Goal: Communication & Community: Answer question/provide support

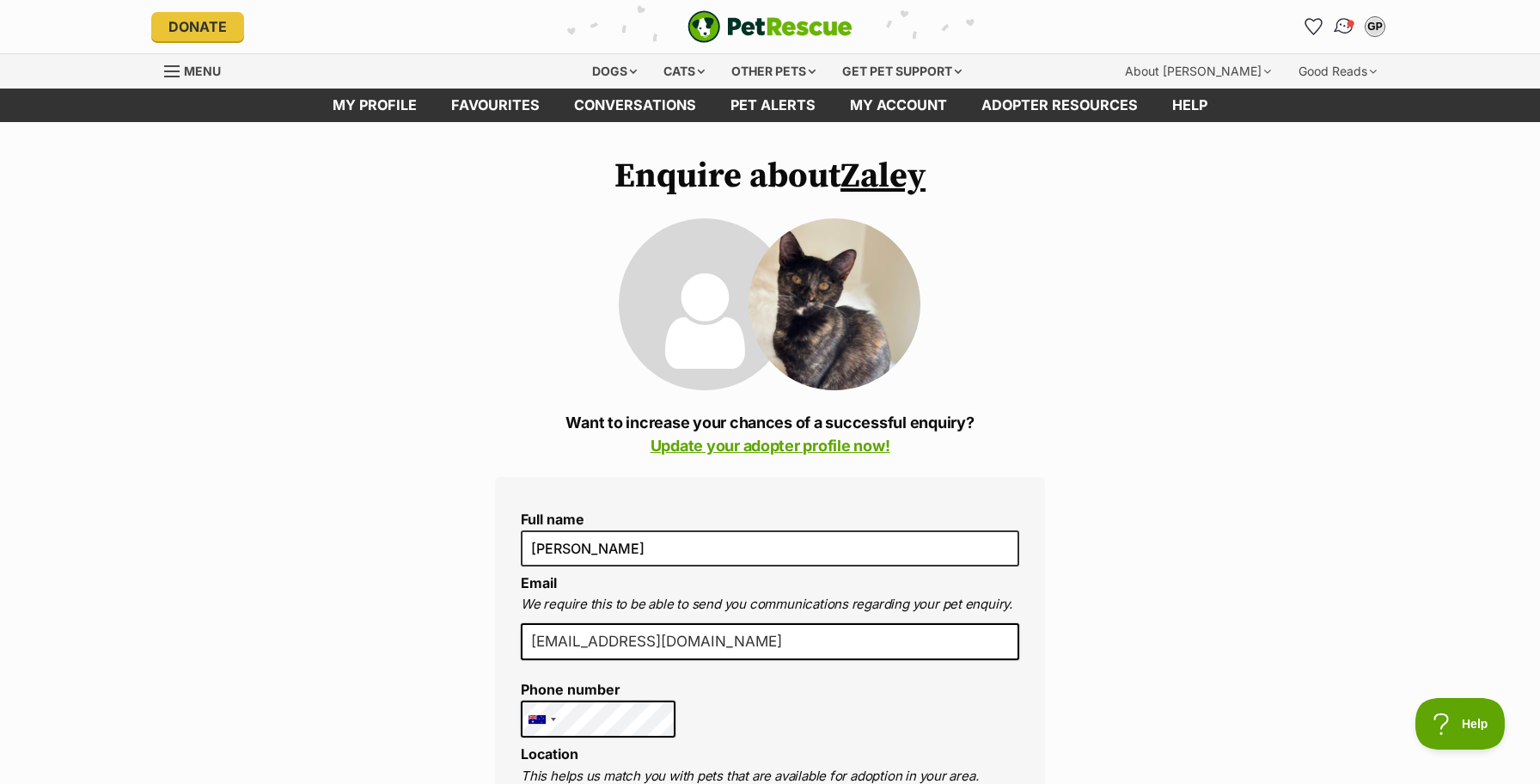
click at [1347, 23] on span "Conversations" at bounding box center [1351, 22] width 8 height 8
click at [898, 180] on link "Zaley" at bounding box center [883, 176] width 85 height 43
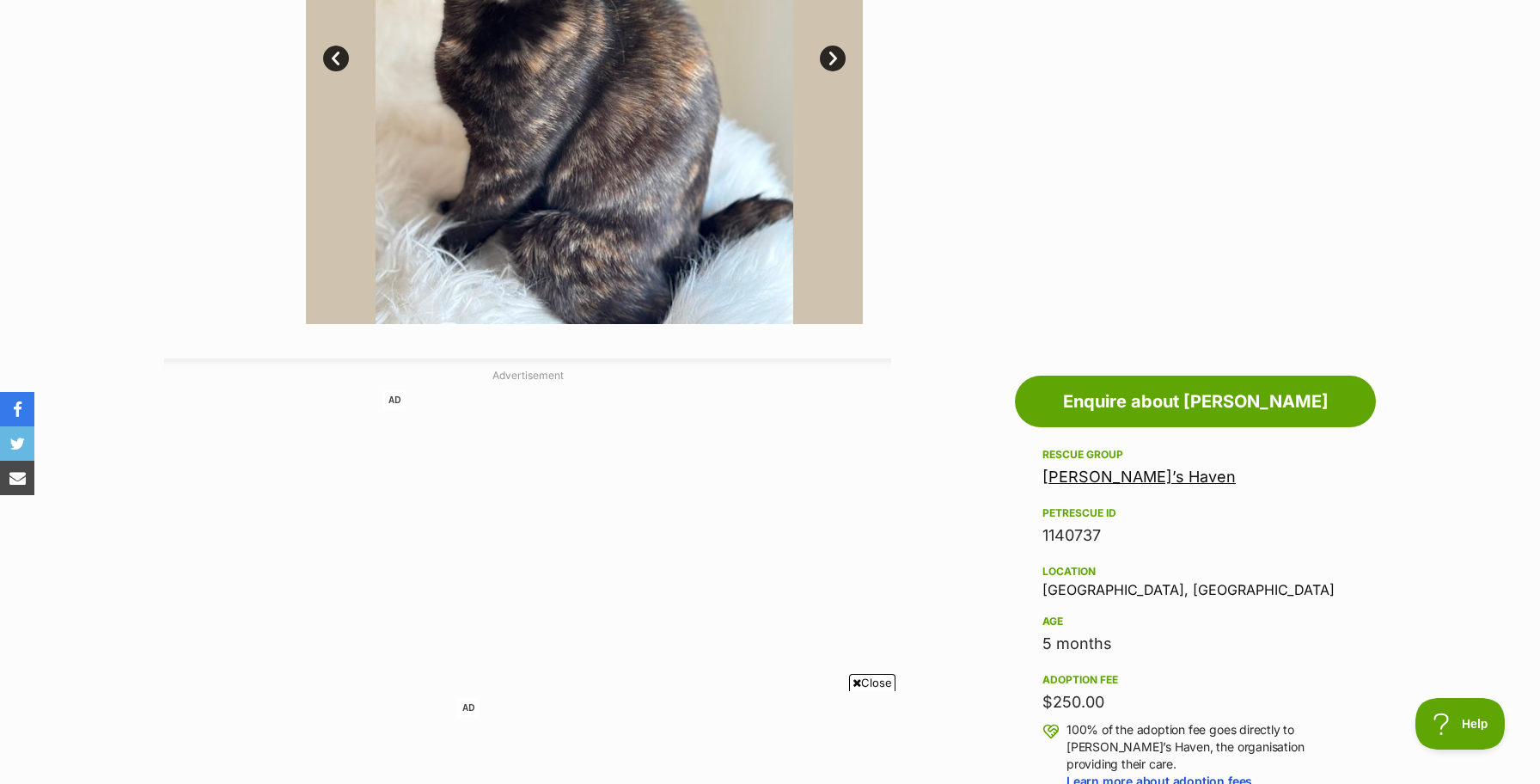
scroll to position [604, 0]
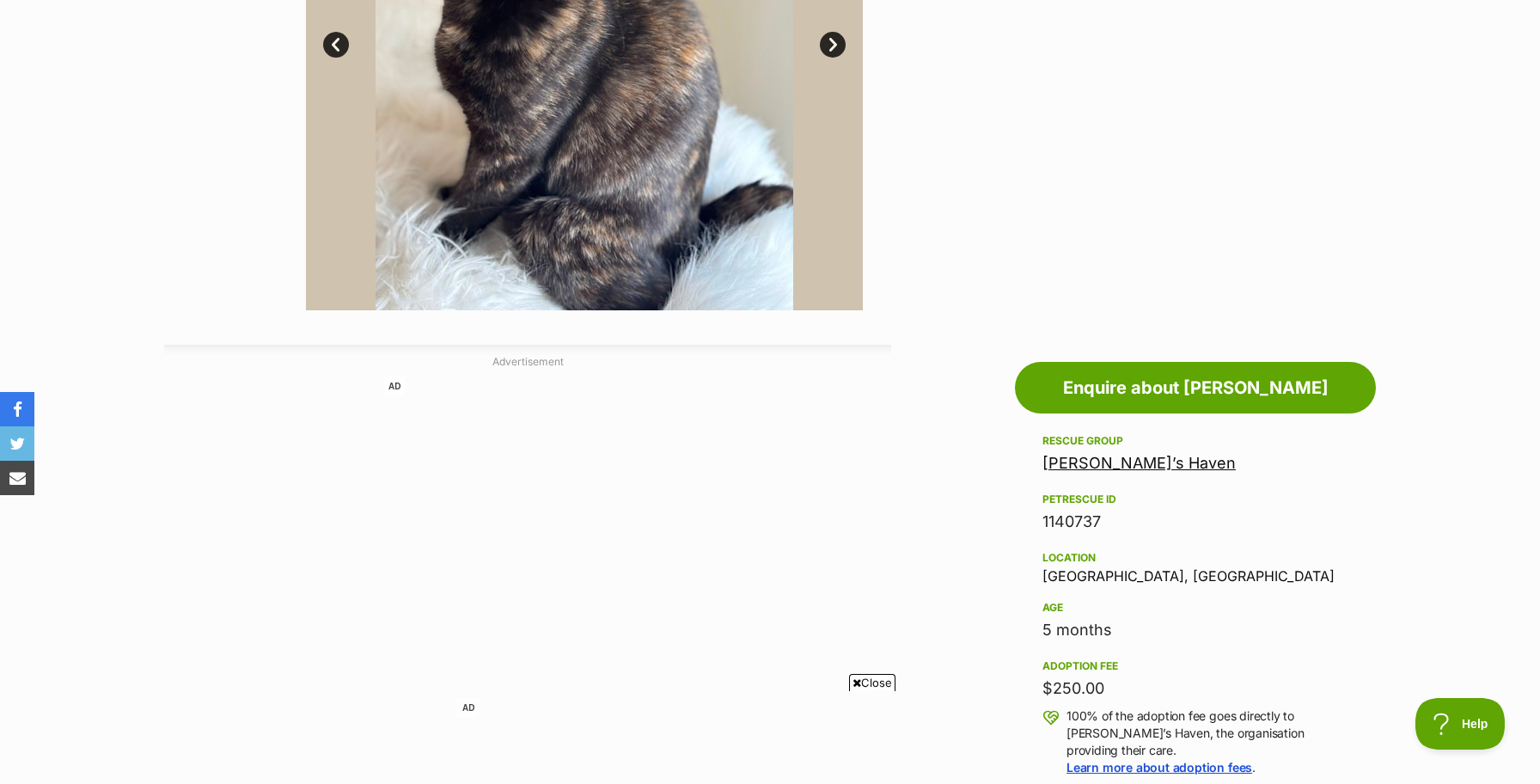
click at [1121, 465] on link "Hannah’s Haven" at bounding box center [1139, 462] width 194 height 18
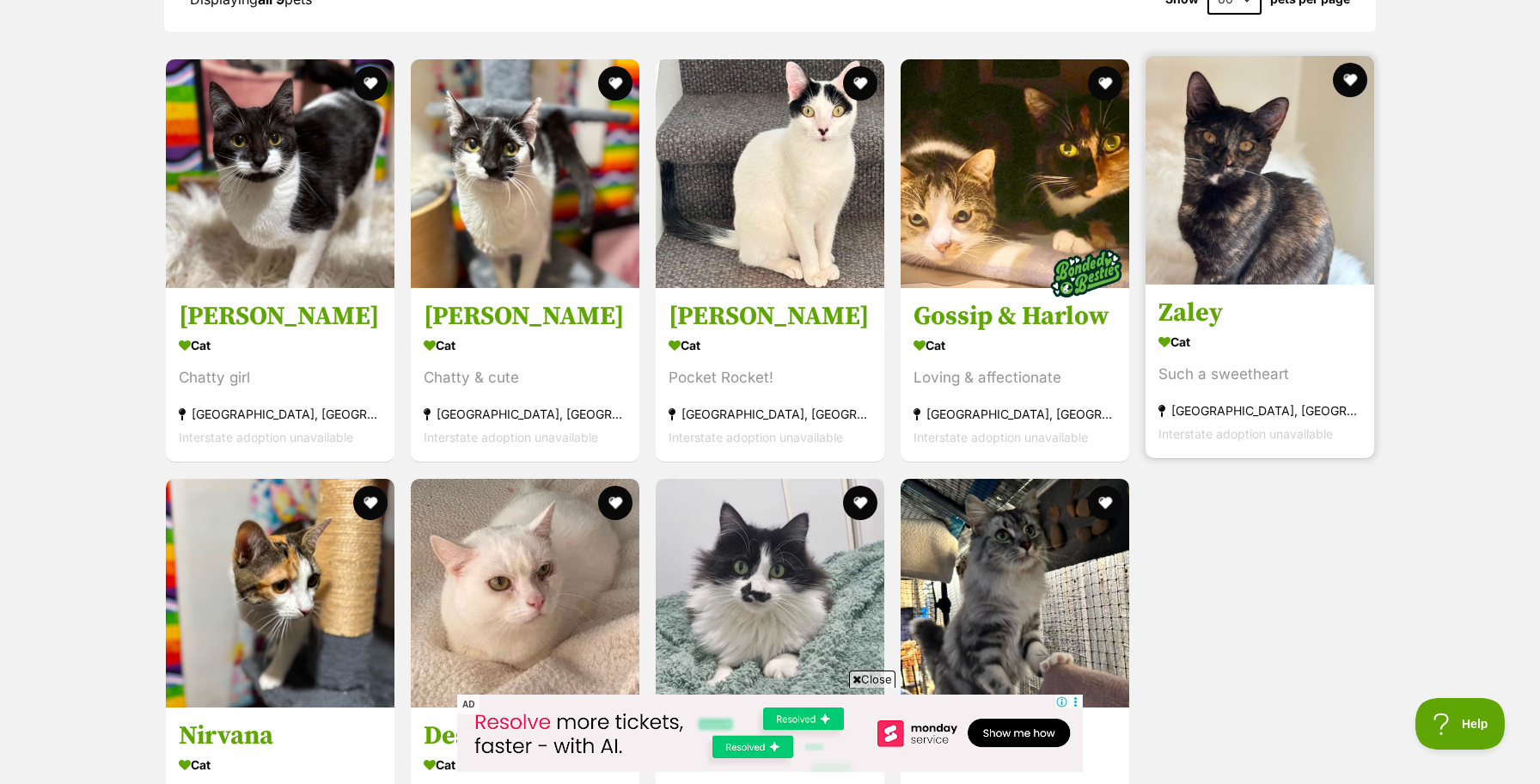
click at [1242, 248] on img at bounding box center [1259, 169] width 229 height 229
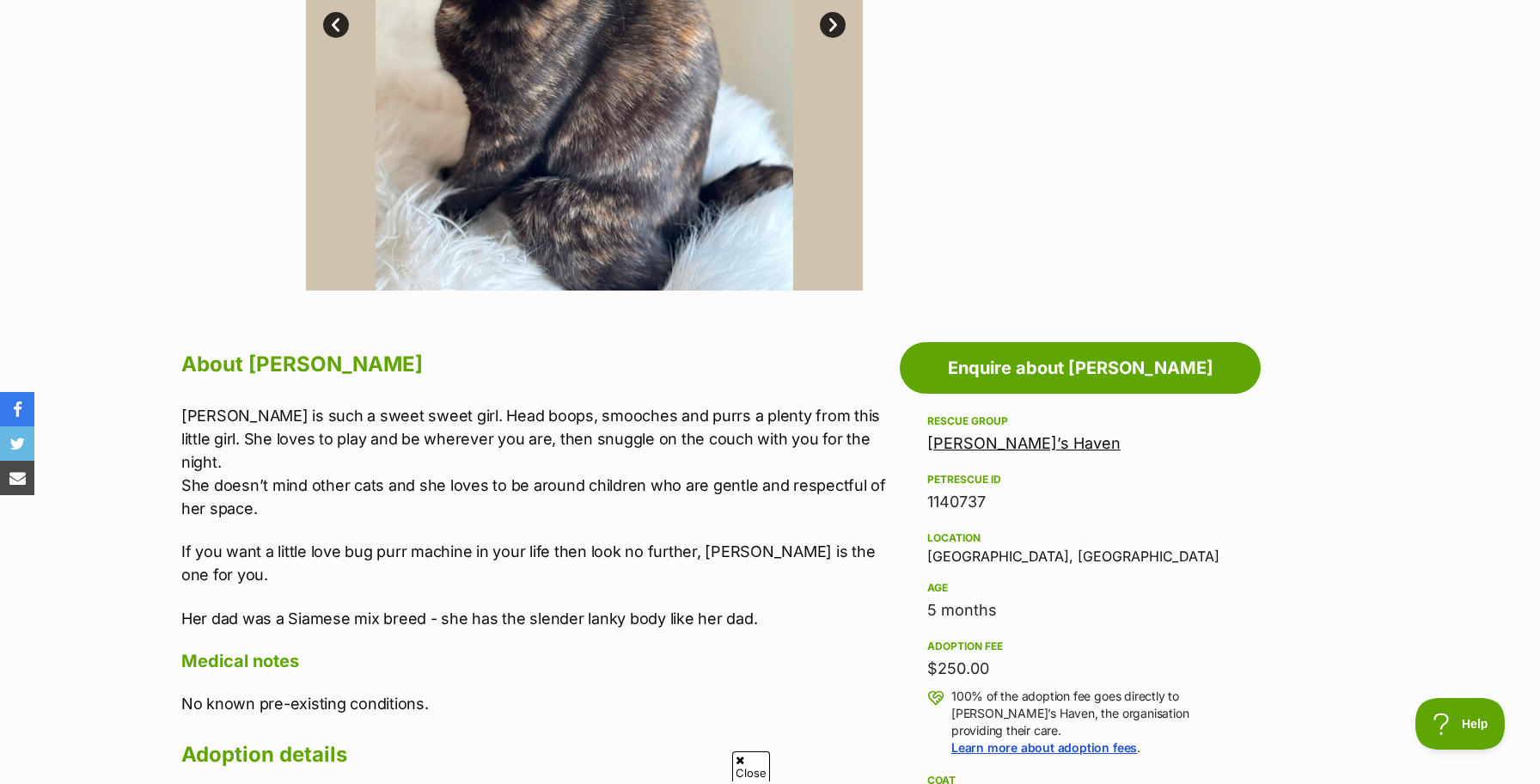
scroll to position [628, 0]
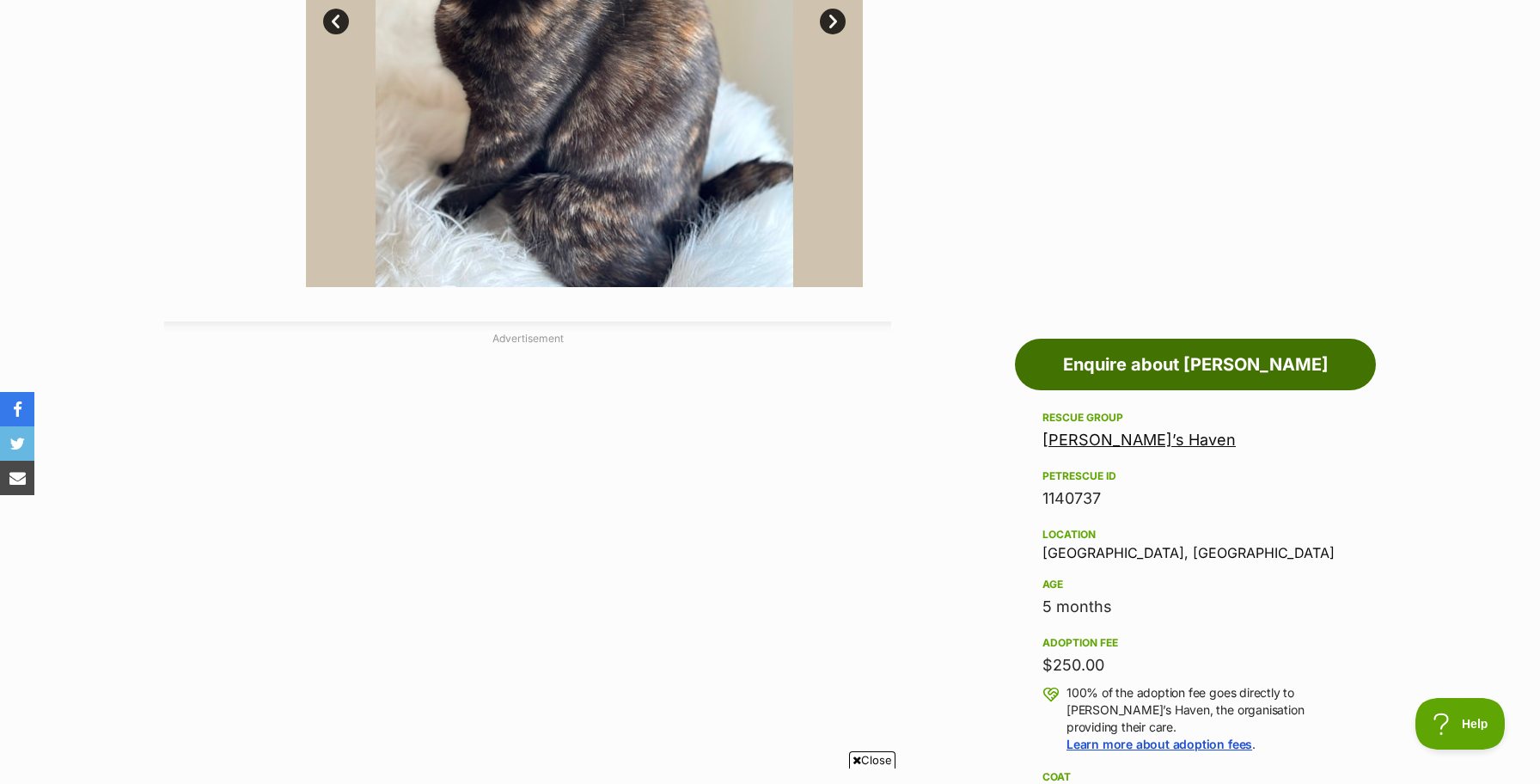
click at [1066, 369] on link "Enquire about [PERSON_NAME]" at bounding box center [1196, 365] width 361 height 52
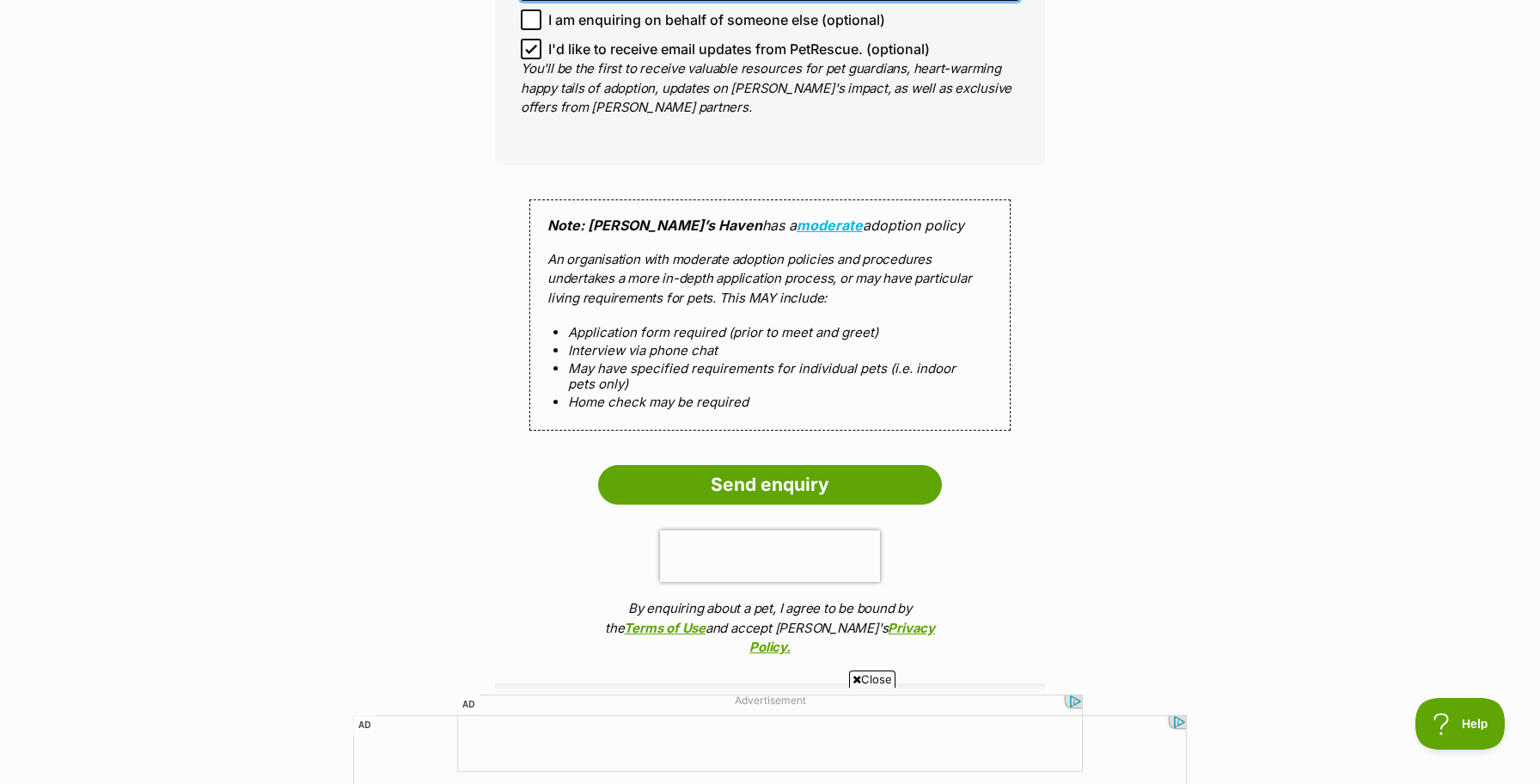
scroll to position [1469, 0]
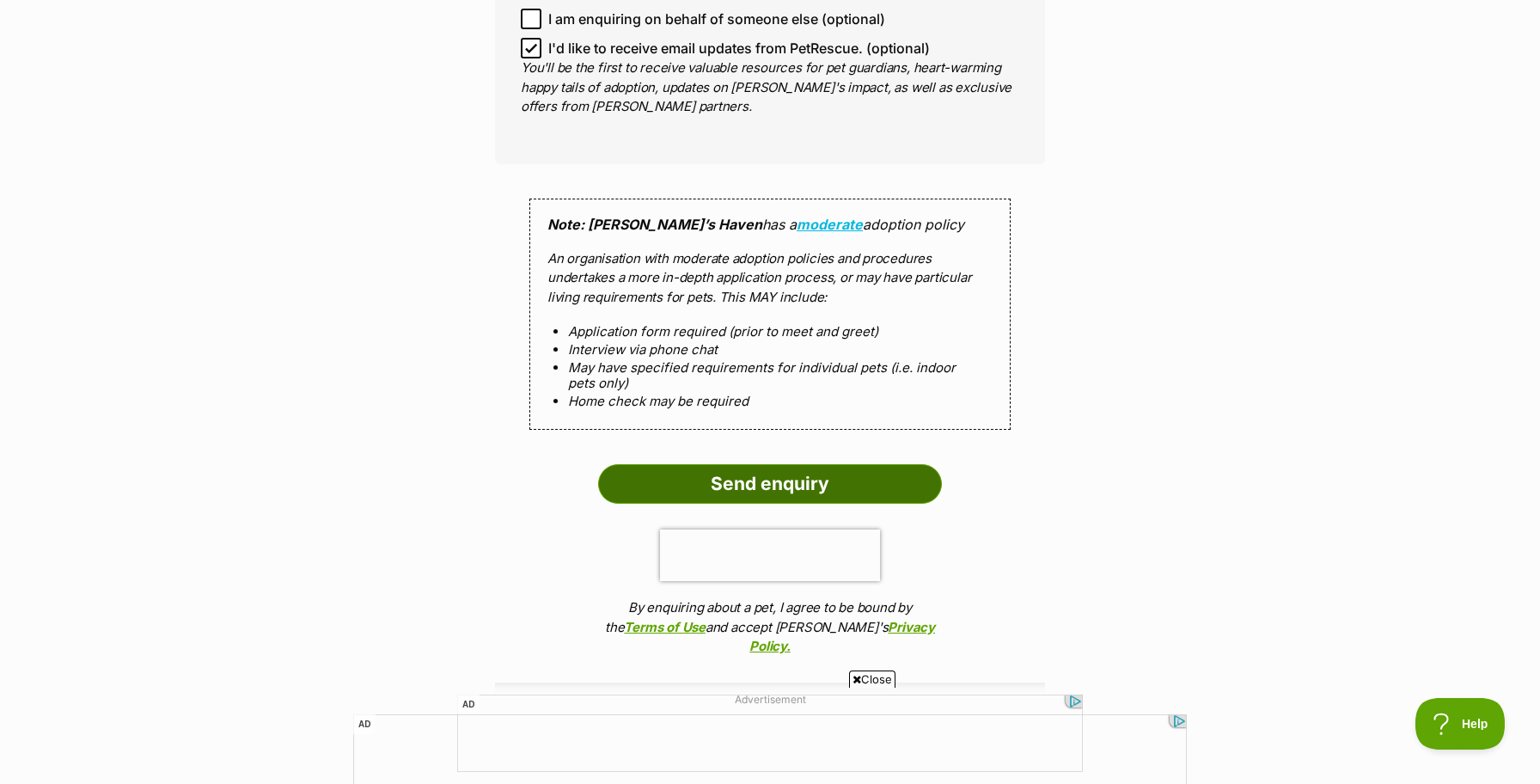
click at [881, 464] on input "Send enquiry" at bounding box center [770, 483] width 344 height 40
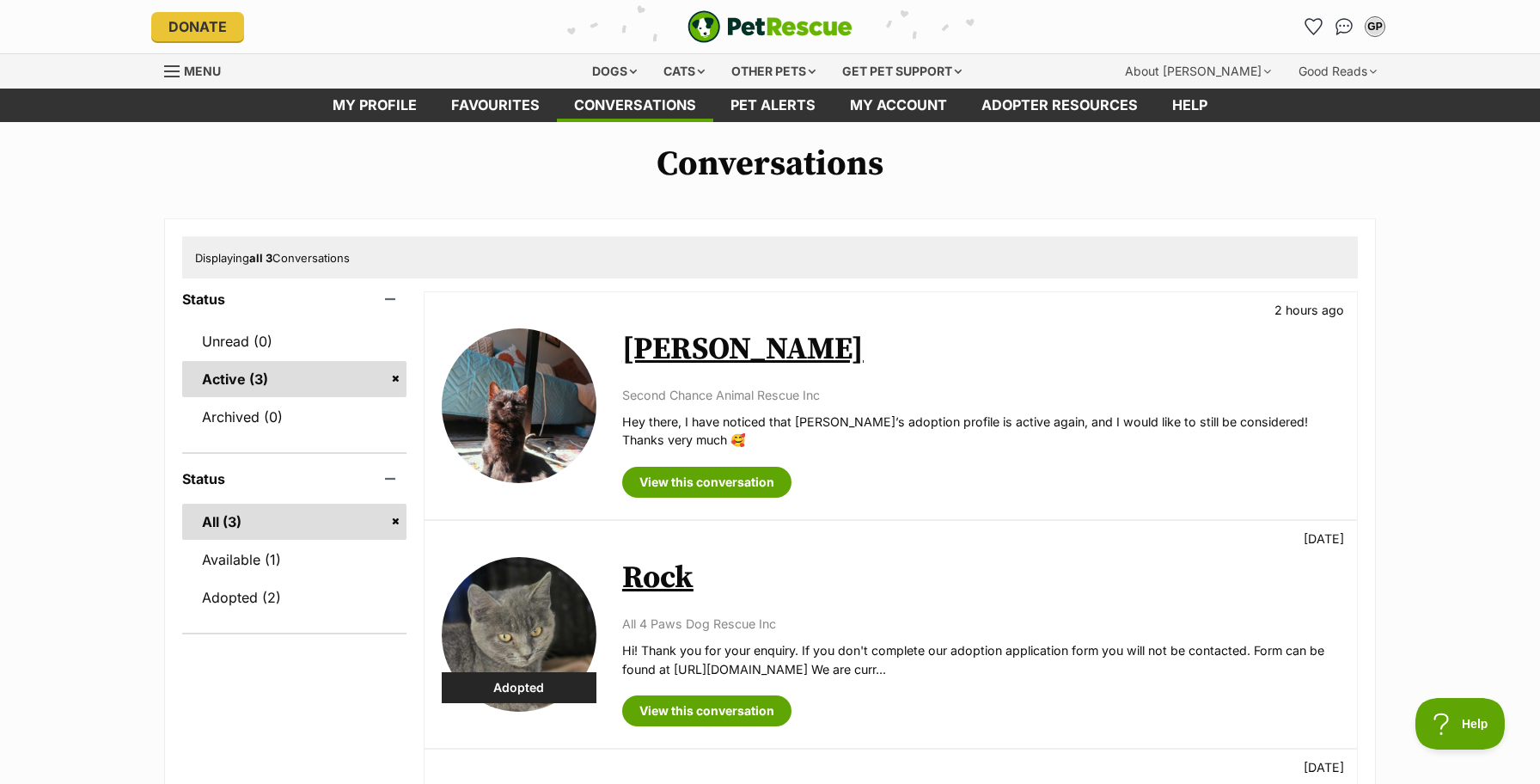
click at [653, 349] on link "[PERSON_NAME]" at bounding box center [743, 349] width 242 height 39
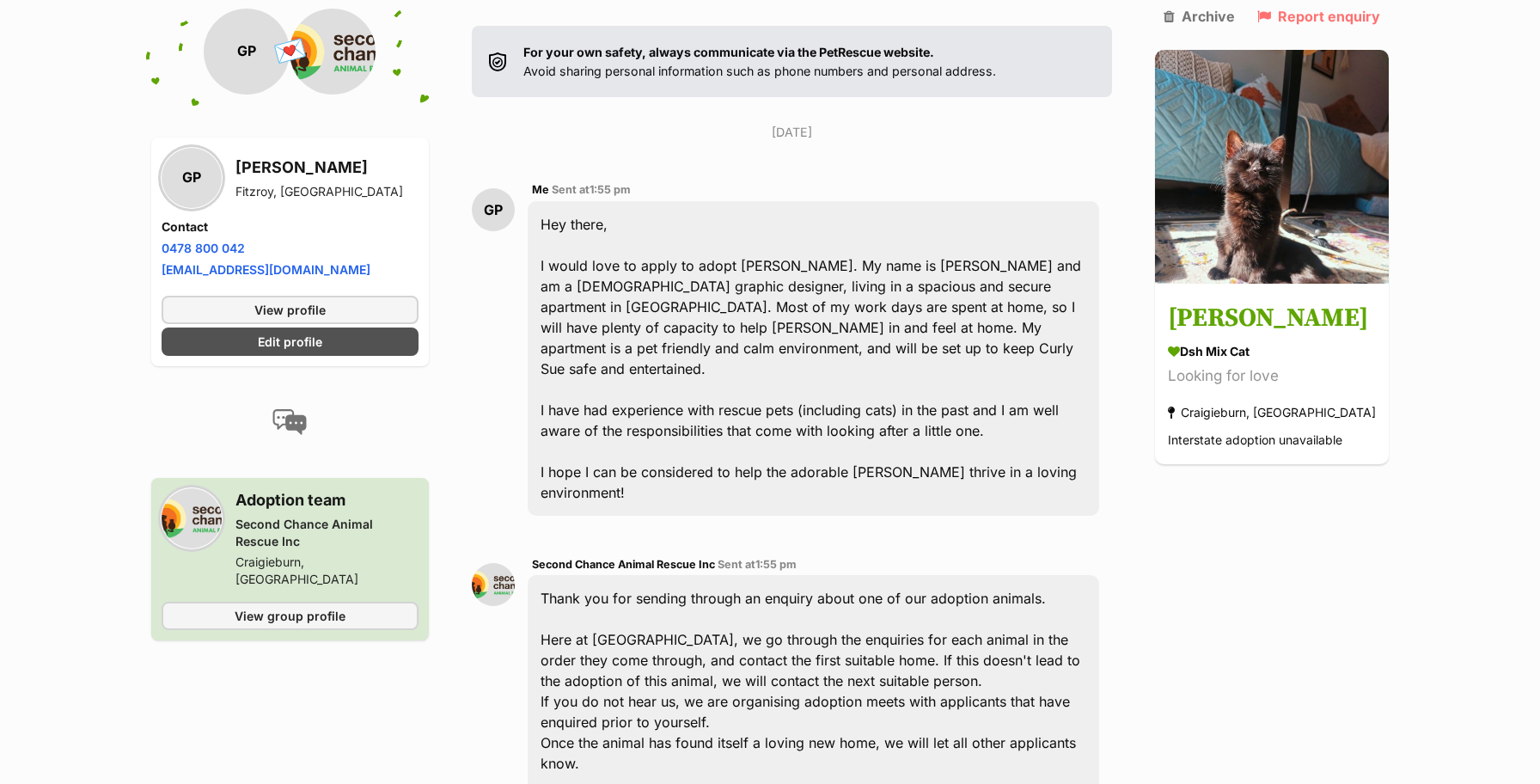
scroll to position [267, 0]
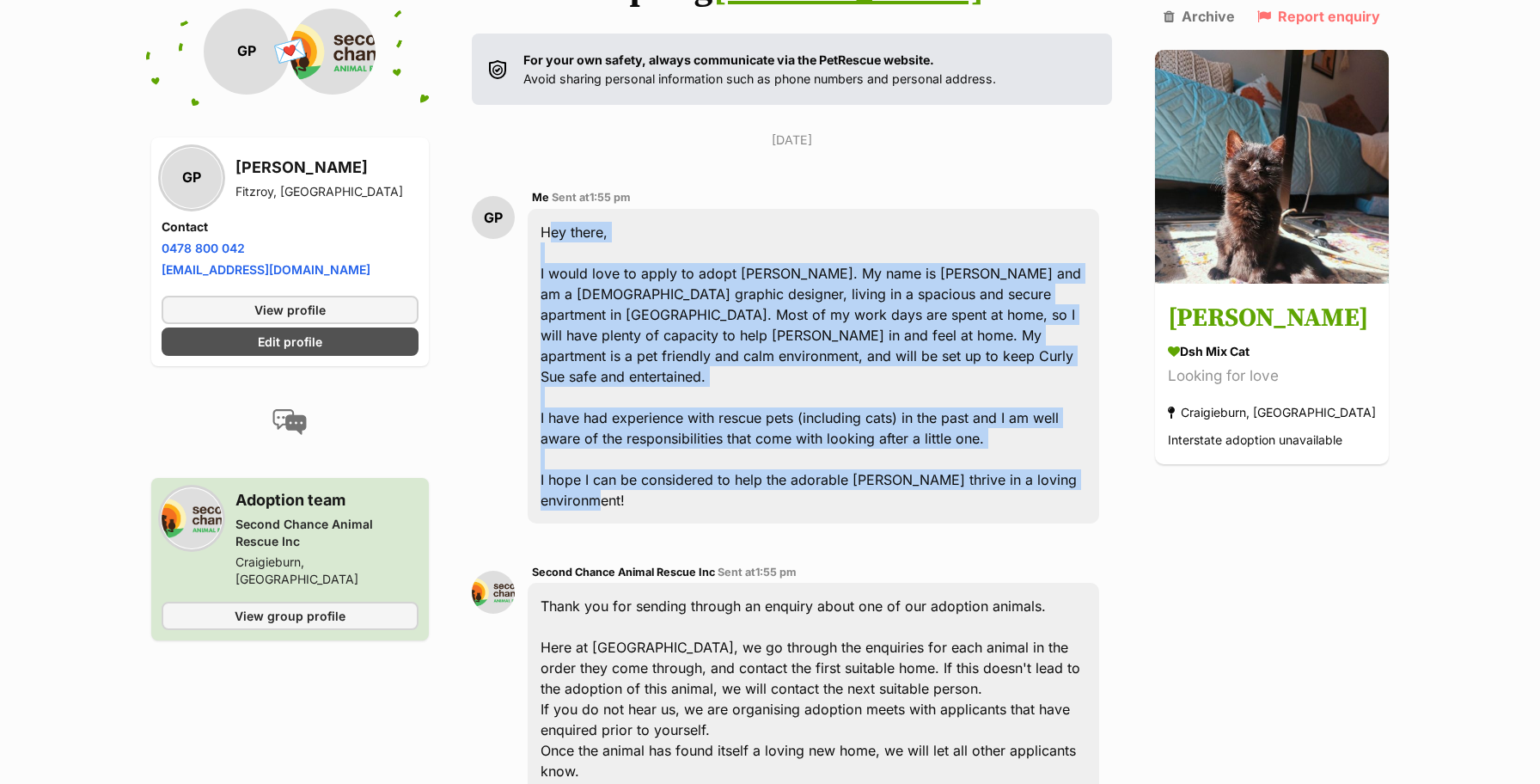
drag, startPoint x: 545, startPoint y: 227, endPoint x: 637, endPoint y: 485, distance: 273.9
click at [637, 485] on div "Hey there, I would love to apply to adopt [PERSON_NAME]. My name is [PERSON_NAM…" at bounding box center [813, 367] width 571 height 315
copy div "Hey there, I would love to apply to adopt [PERSON_NAME]. My name is [PERSON_NAM…"
